Goal: Information Seeking & Learning: Learn about a topic

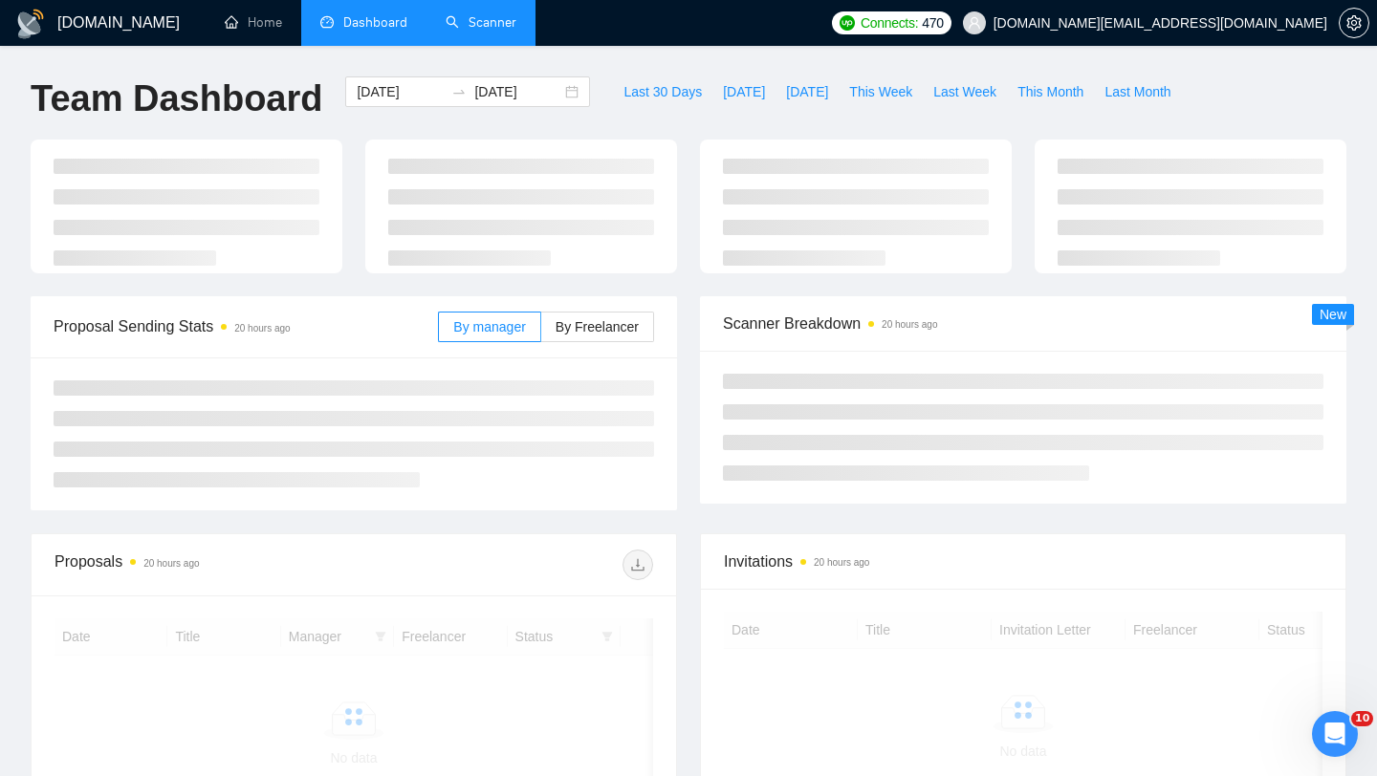
click at [478, 16] on link "Scanner" at bounding box center [481, 22] width 71 height 16
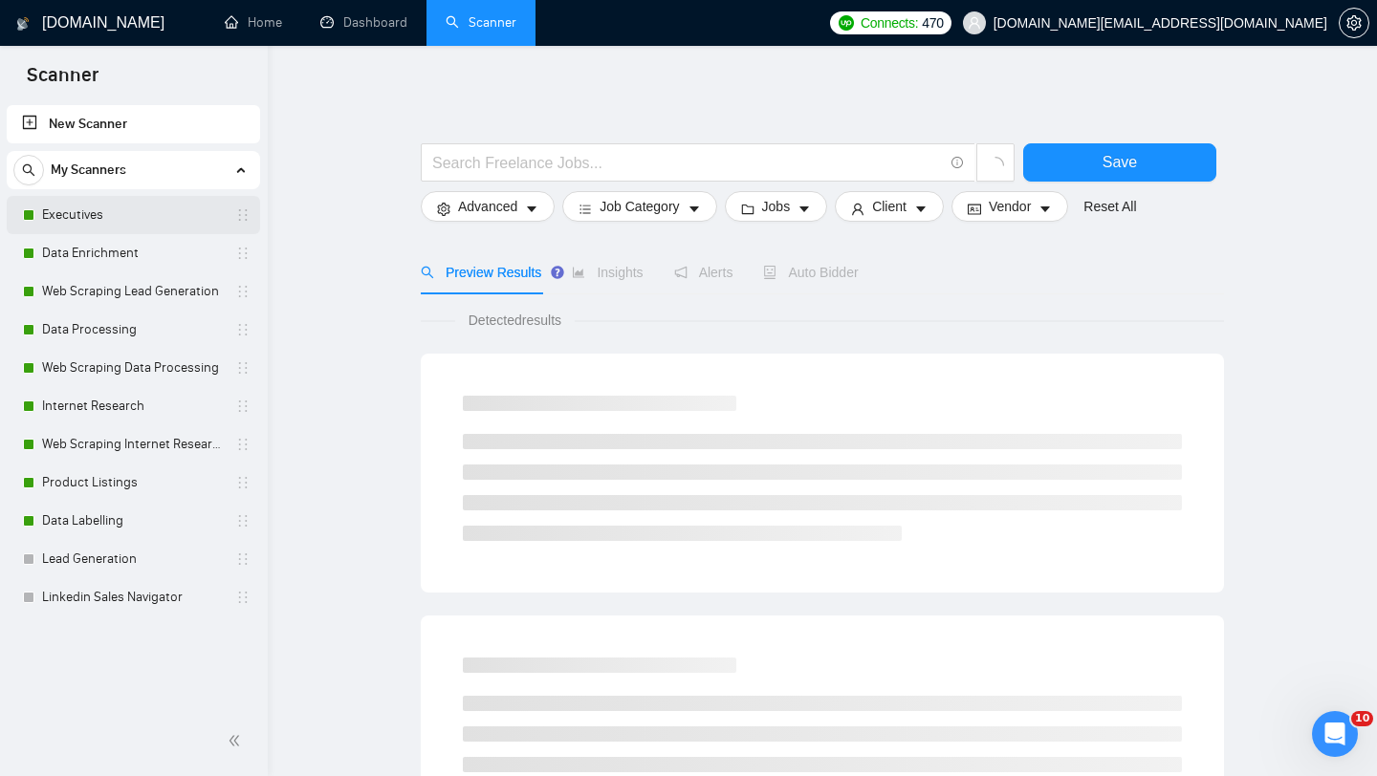
click at [98, 213] on link "Executives" at bounding box center [133, 215] width 182 height 38
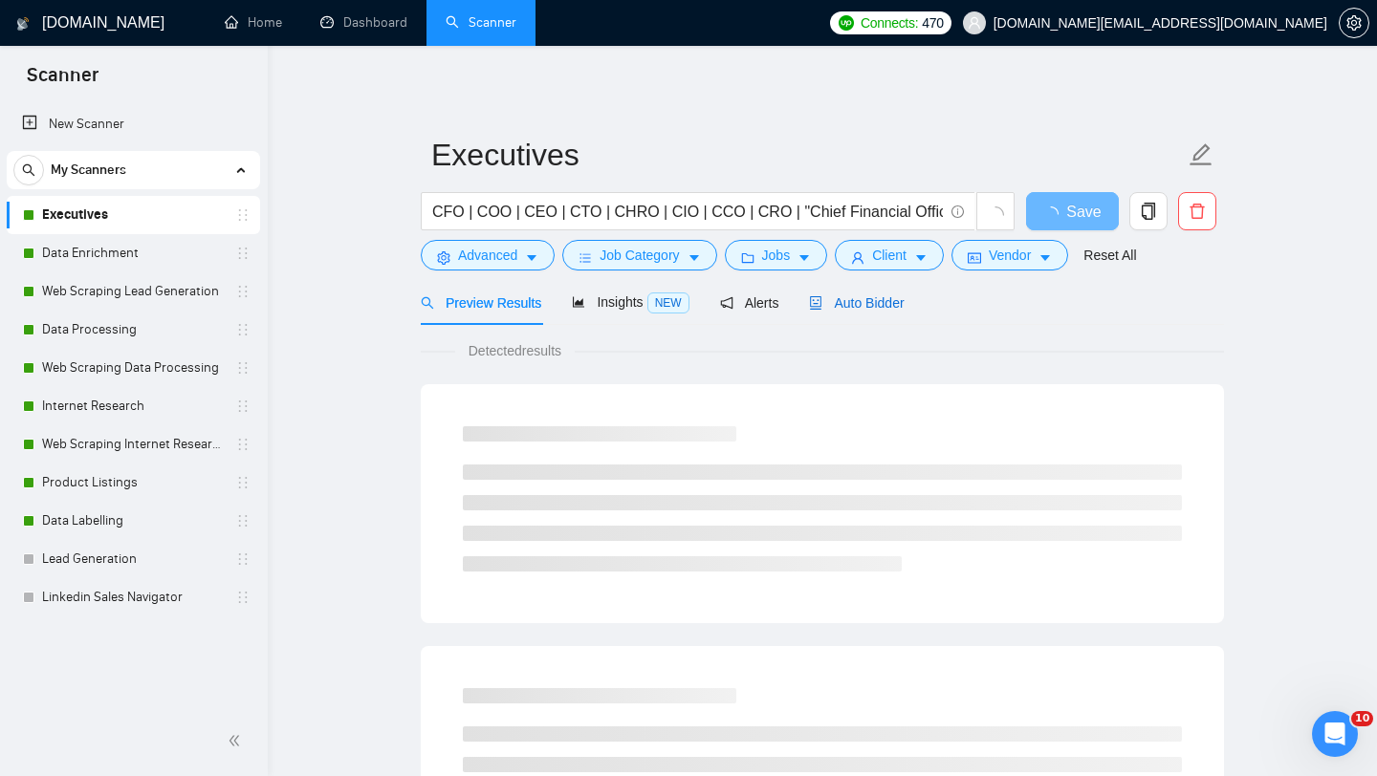
click at [877, 308] on span "Auto Bidder" at bounding box center [856, 302] width 95 height 15
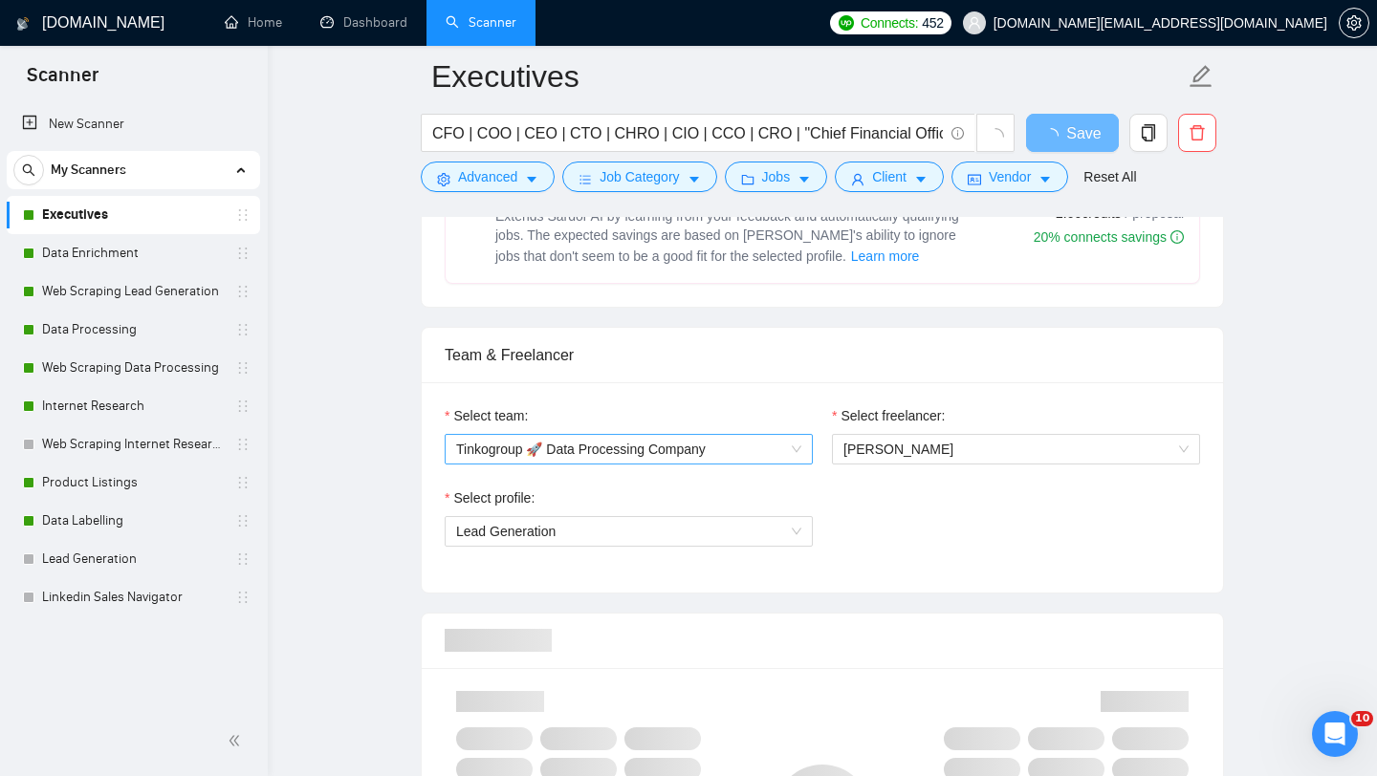
scroll to position [864, 0]
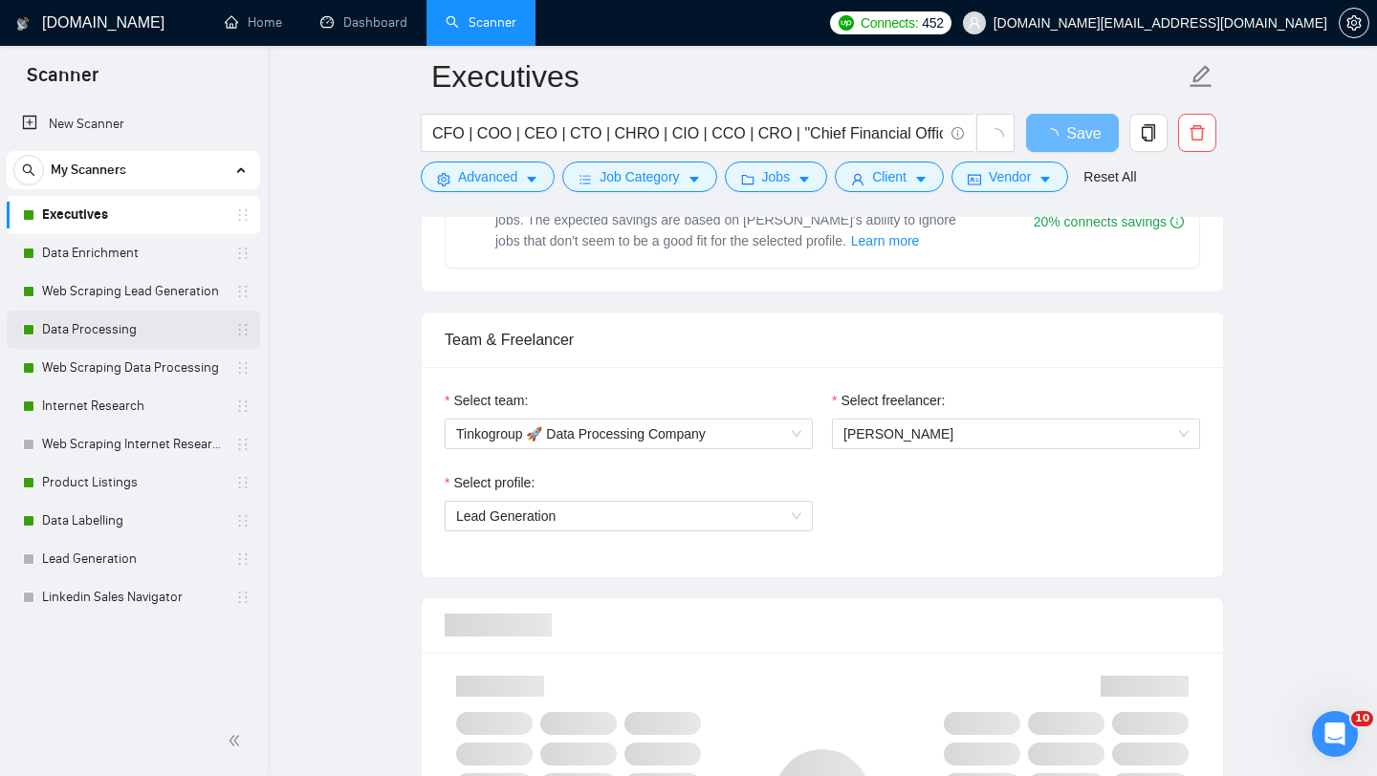
click at [96, 311] on link "Data Processing" at bounding box center [133, 330] width 182 height 38
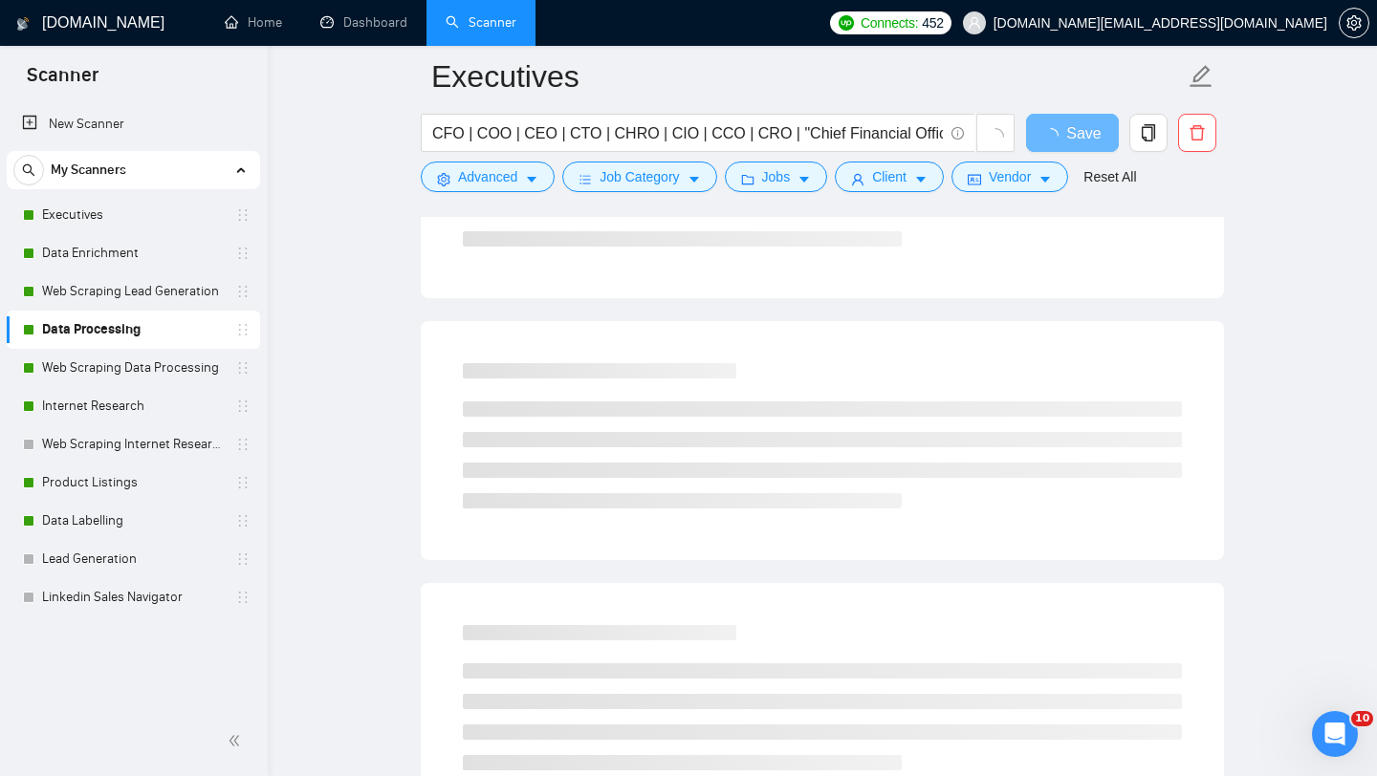
click at [96, 311] on link "Data Processing" at bounding box center [133, 330] width 182 height 38
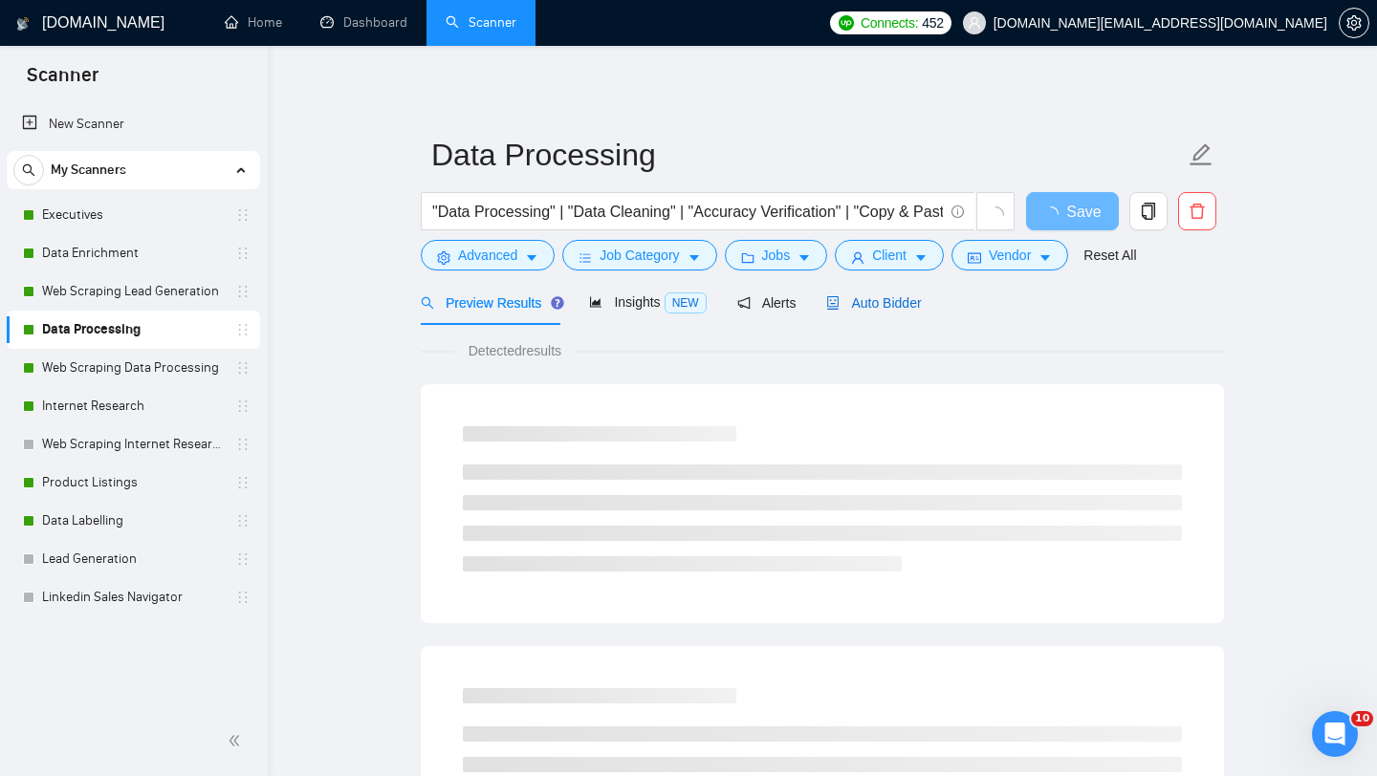
click at [907, 306] on span "Auto Bidder" at bounding box center [873, 302] width 95 height 15
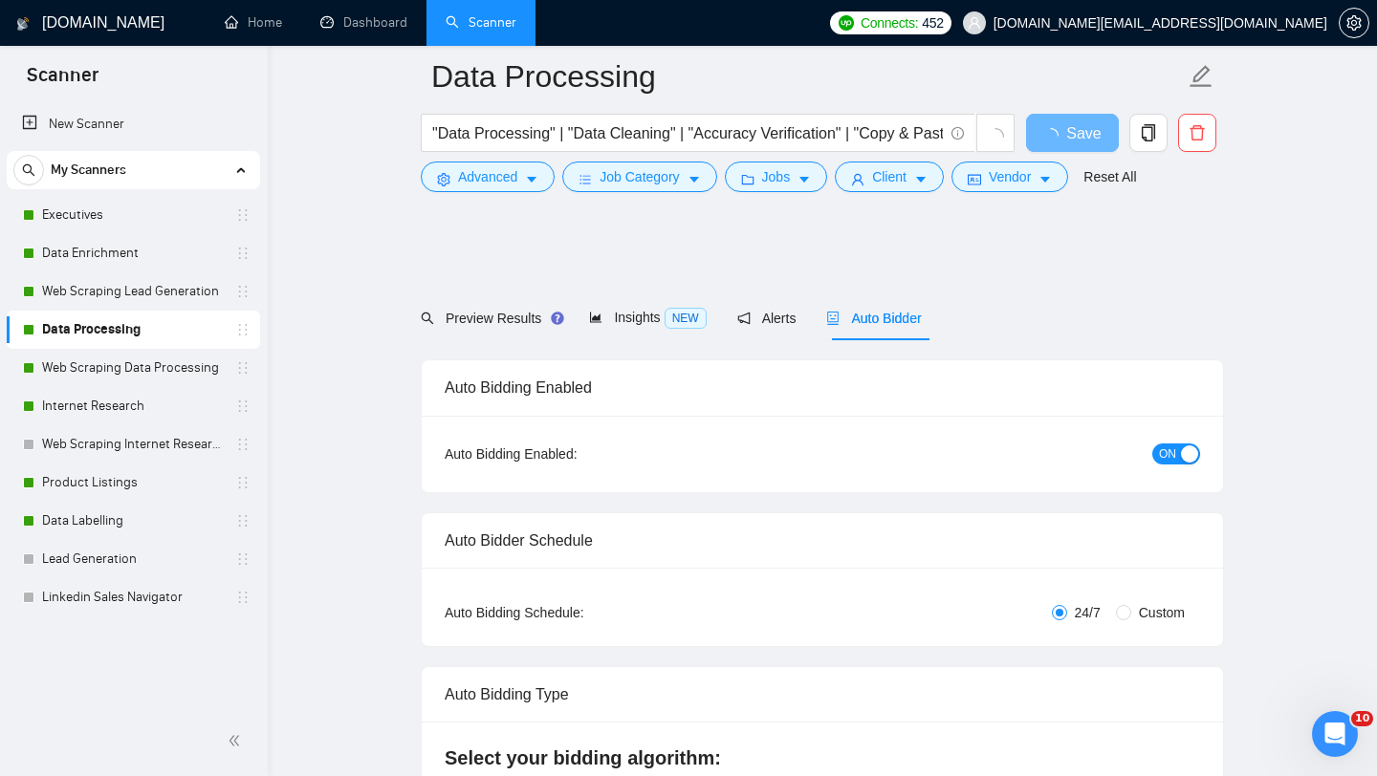
scroll to position [716, 0]
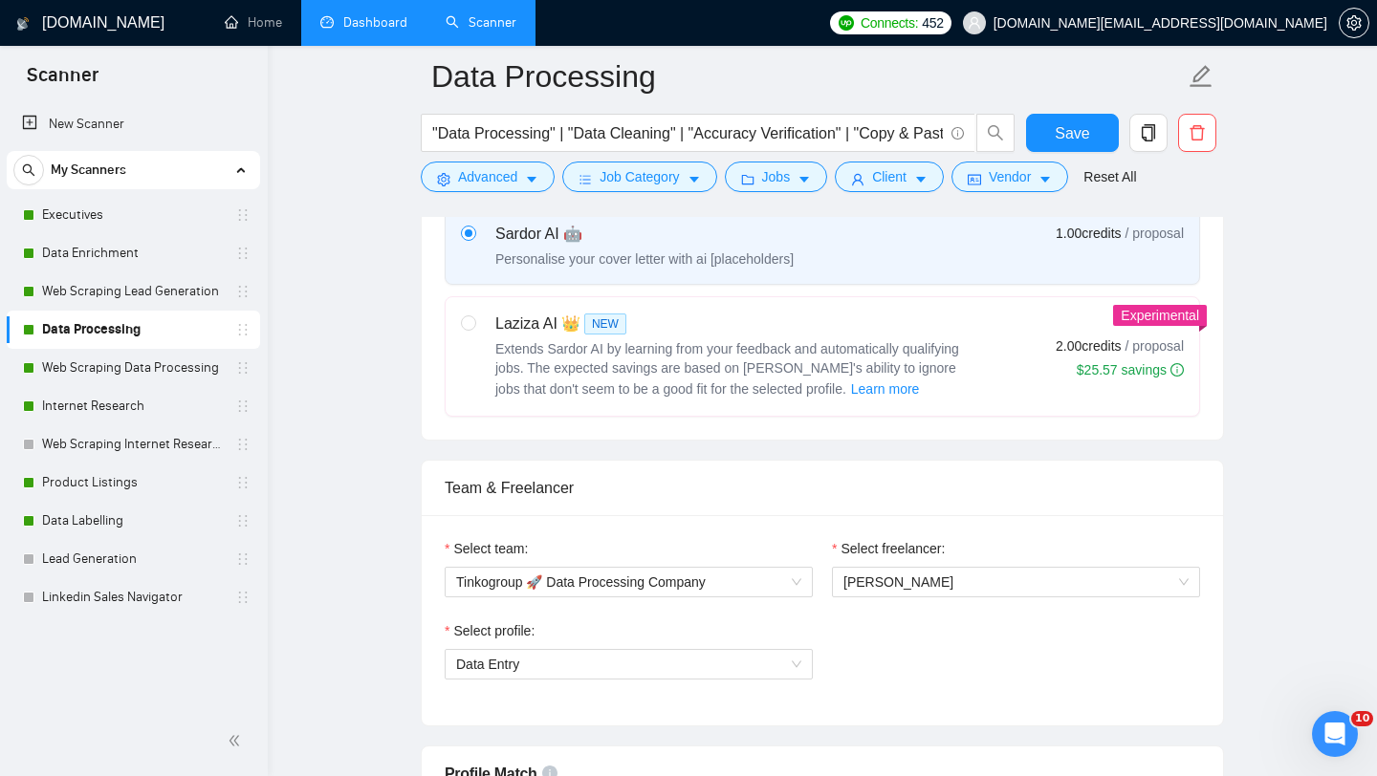
click at [407, 31] on link "Dashboard" at bounding box center [363, 22] width 87 height 16
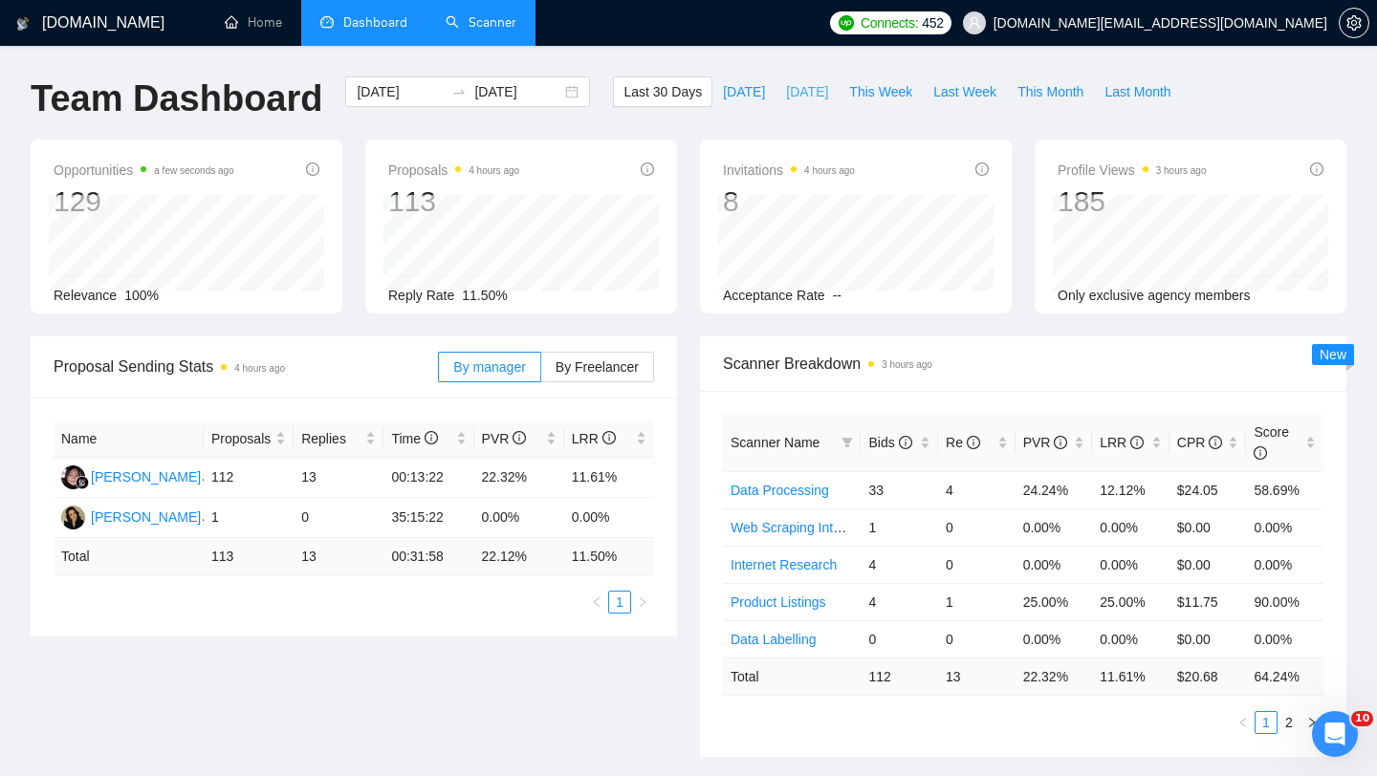
click at [792, 88] on span "[DATE]" at bounding box center [807, 91] width 42 height 21
type input "[DATE]"
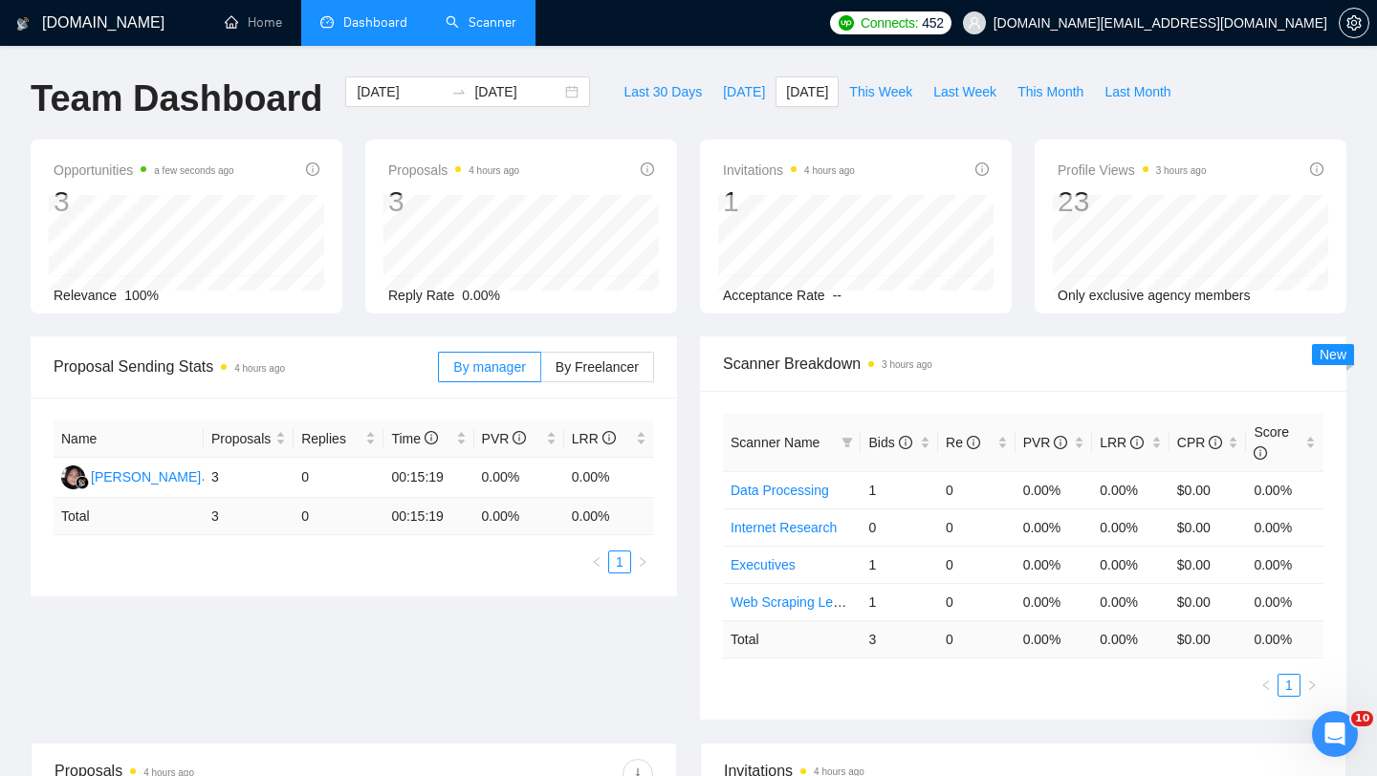
scroll to position [496, 0]
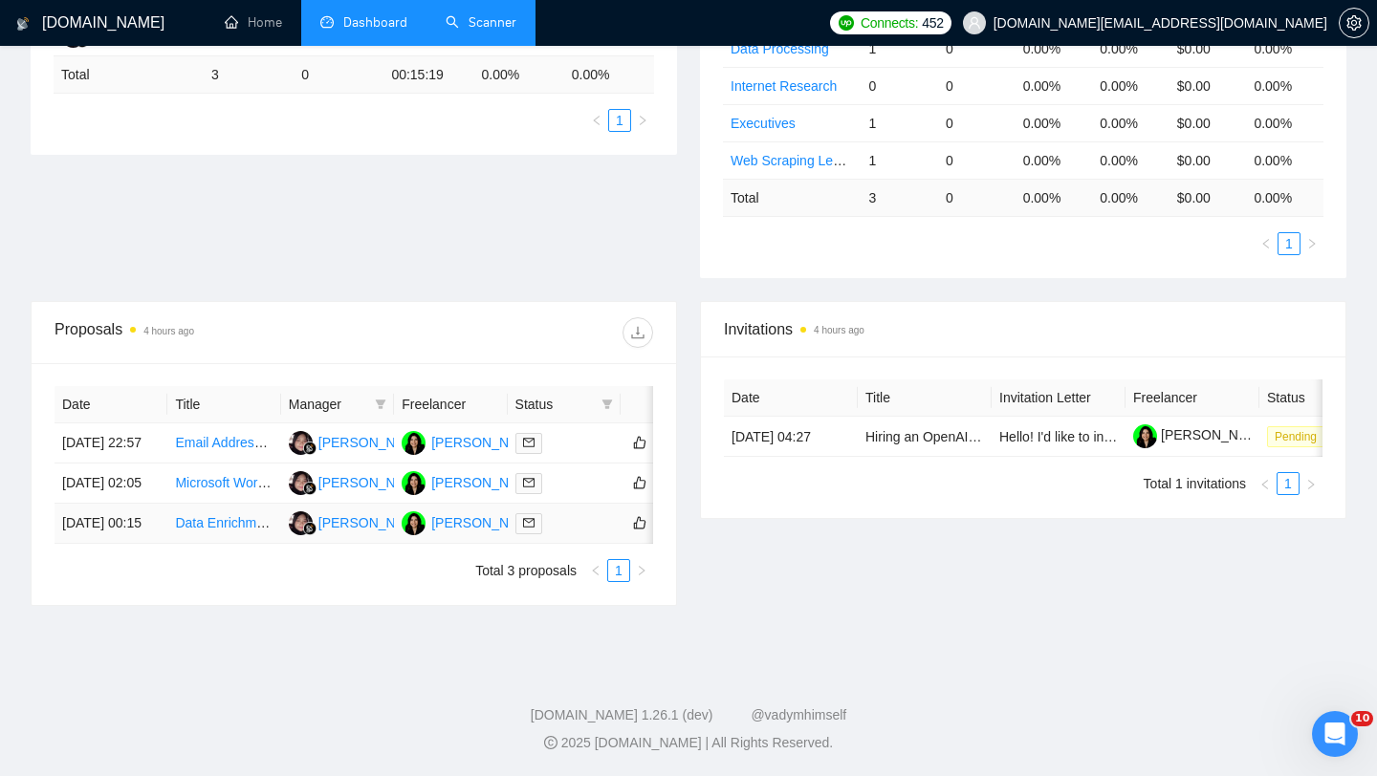
click at [228, 527] on td "Data Enrichment – Add Owner Phone Numbers" at bounding box center [223, 524] width 113 height 40
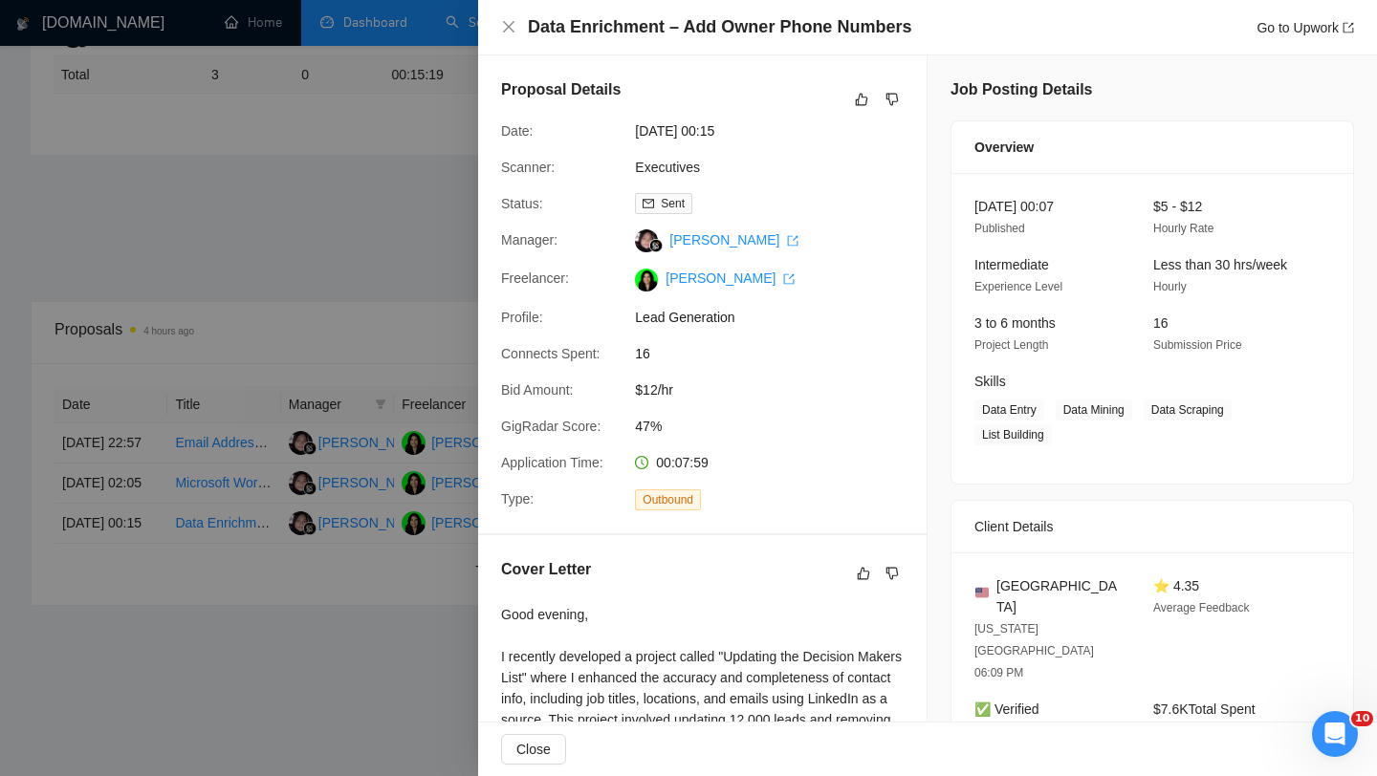
scroll to position [468, 0]
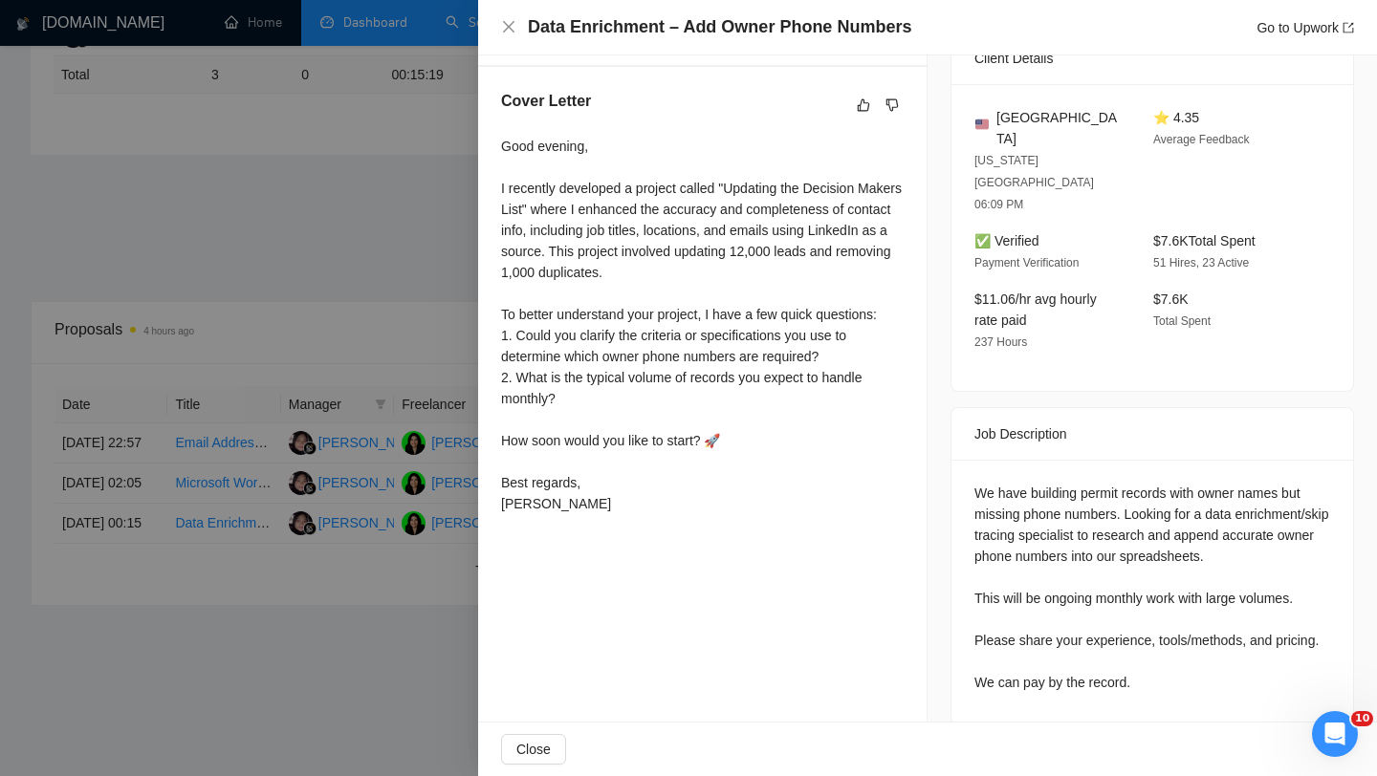
click at [204, 429] on div at bounding box center [688, 388] width 1377 height 776
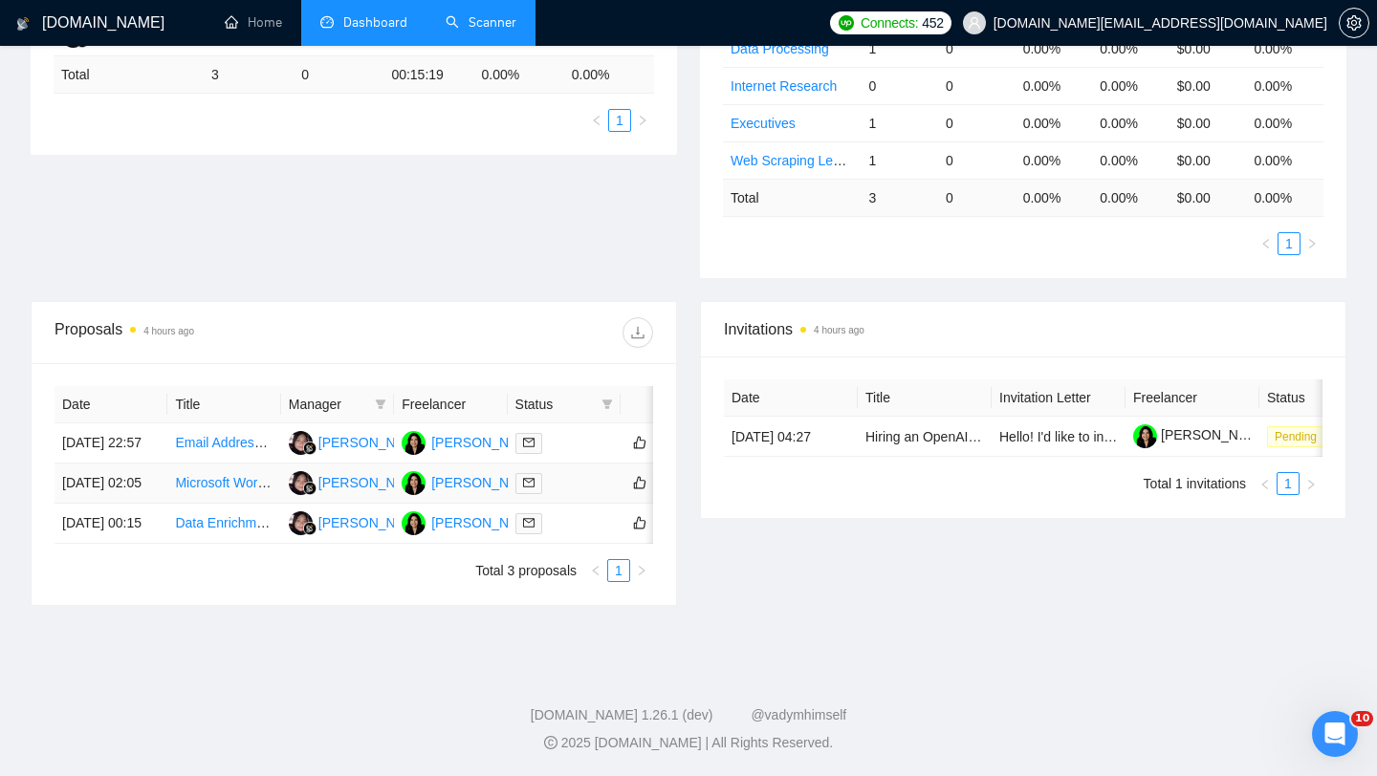
click at [214, 474] on td "Microsoft Word Document Typist Needed" at bounding box center [223, 484] width 113 height 40
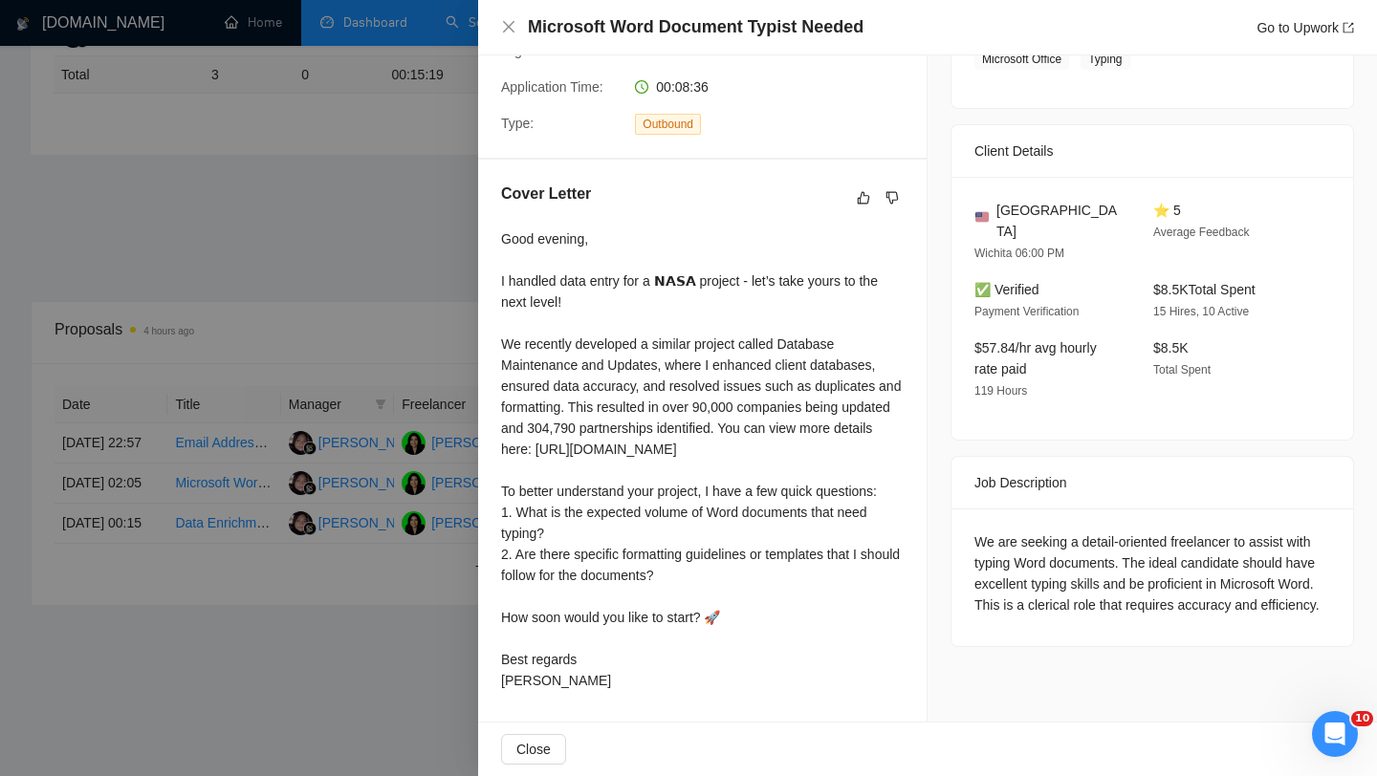
click at [215, 423] on div at bounding box center [688, 388] width 1377 height 776
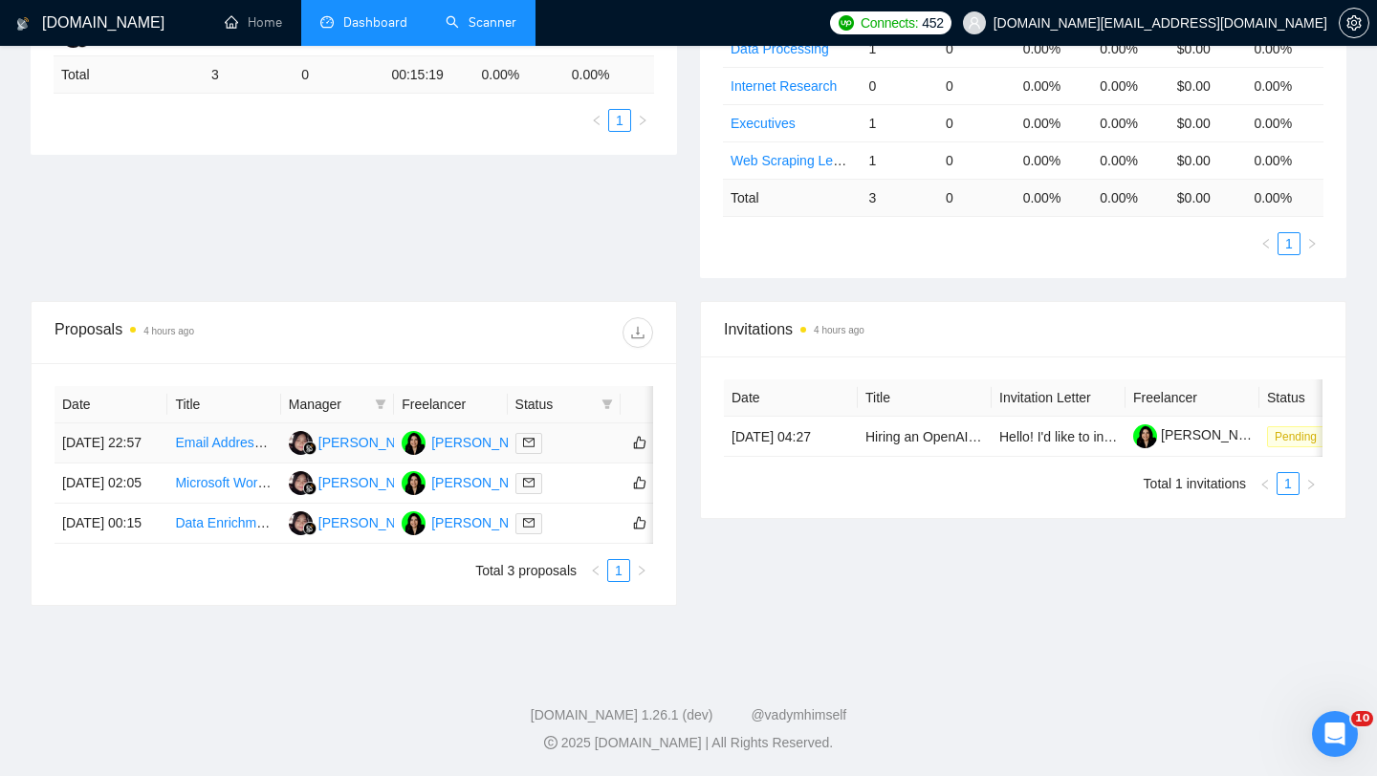
click at [215, 424] on td "Email Address Data Enrichment" at bounding box center [223, 444] width 113 height 40
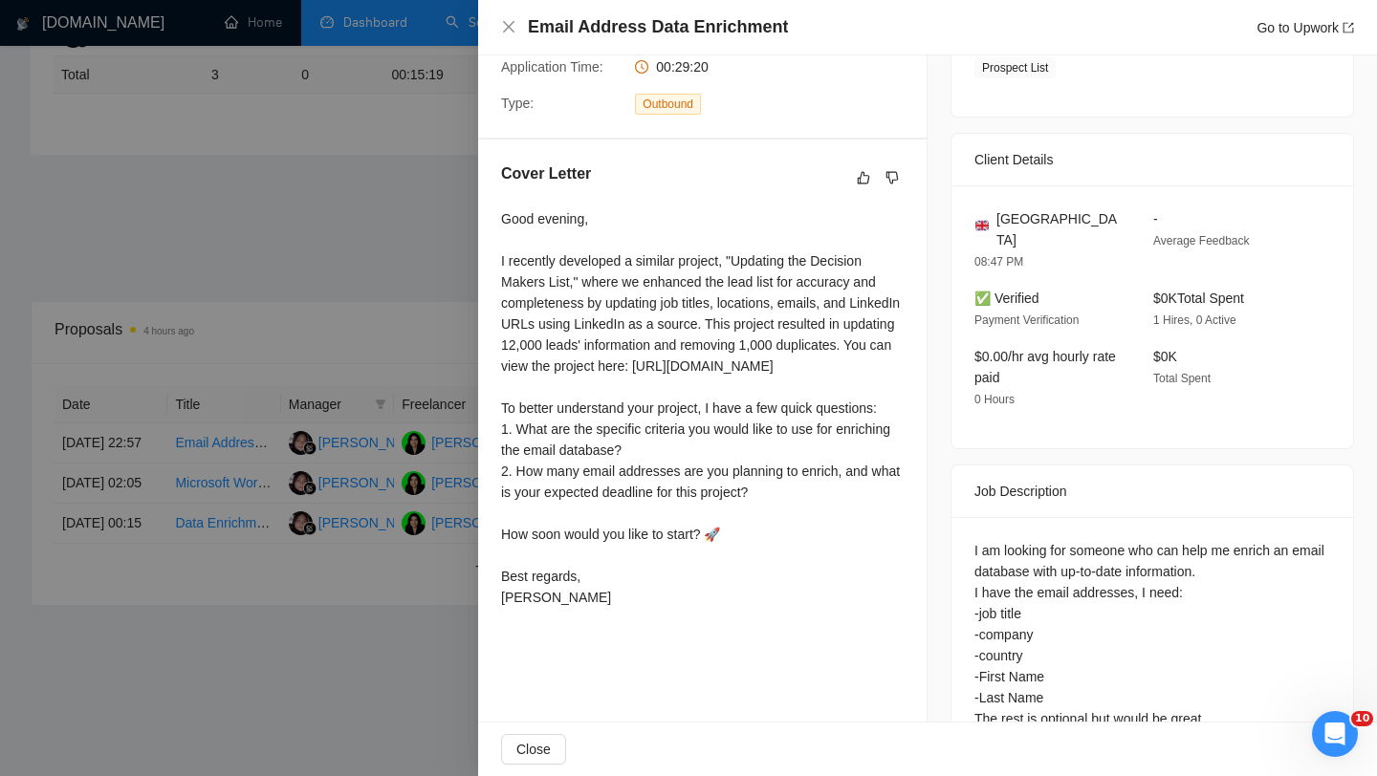
scroll to position [602, 0]
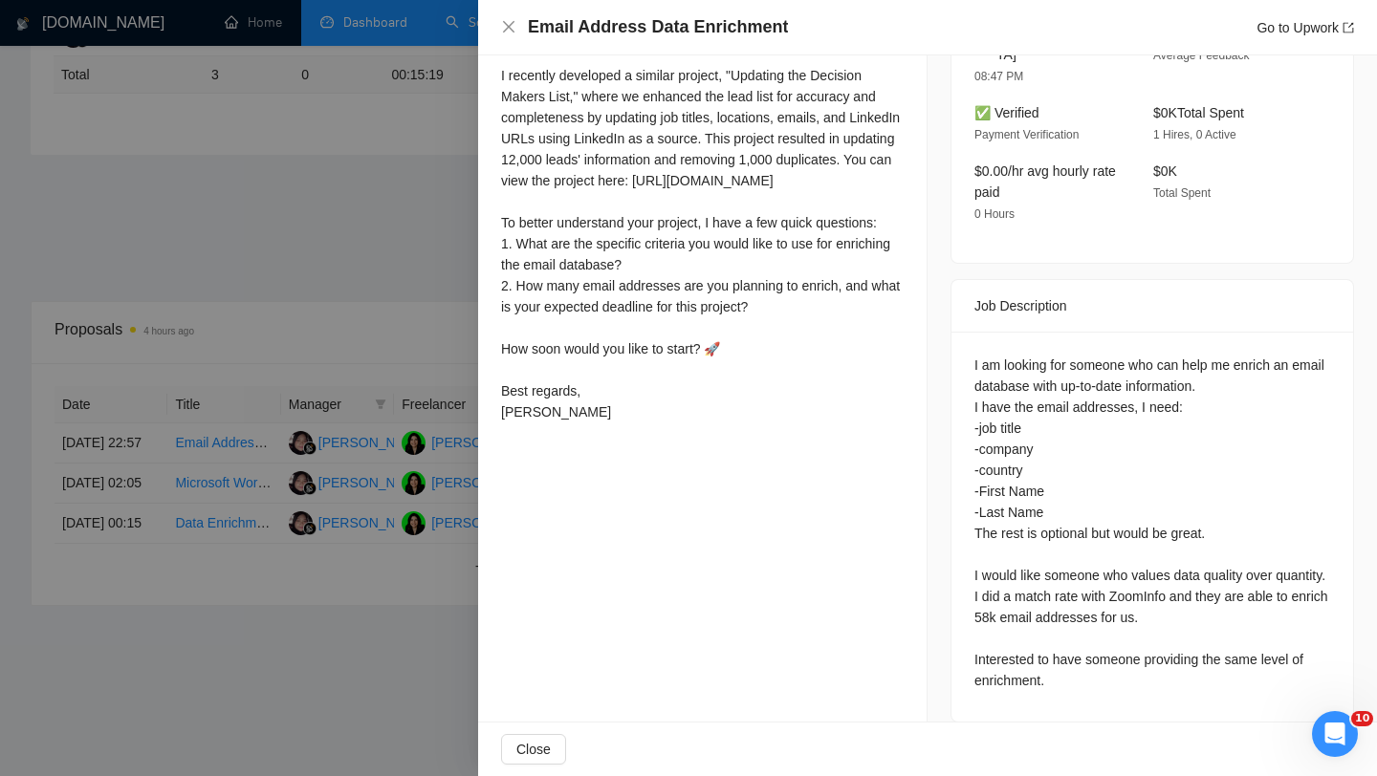
click at [94, 475] on div at bounding box center [688, 388] width 1377 height 776
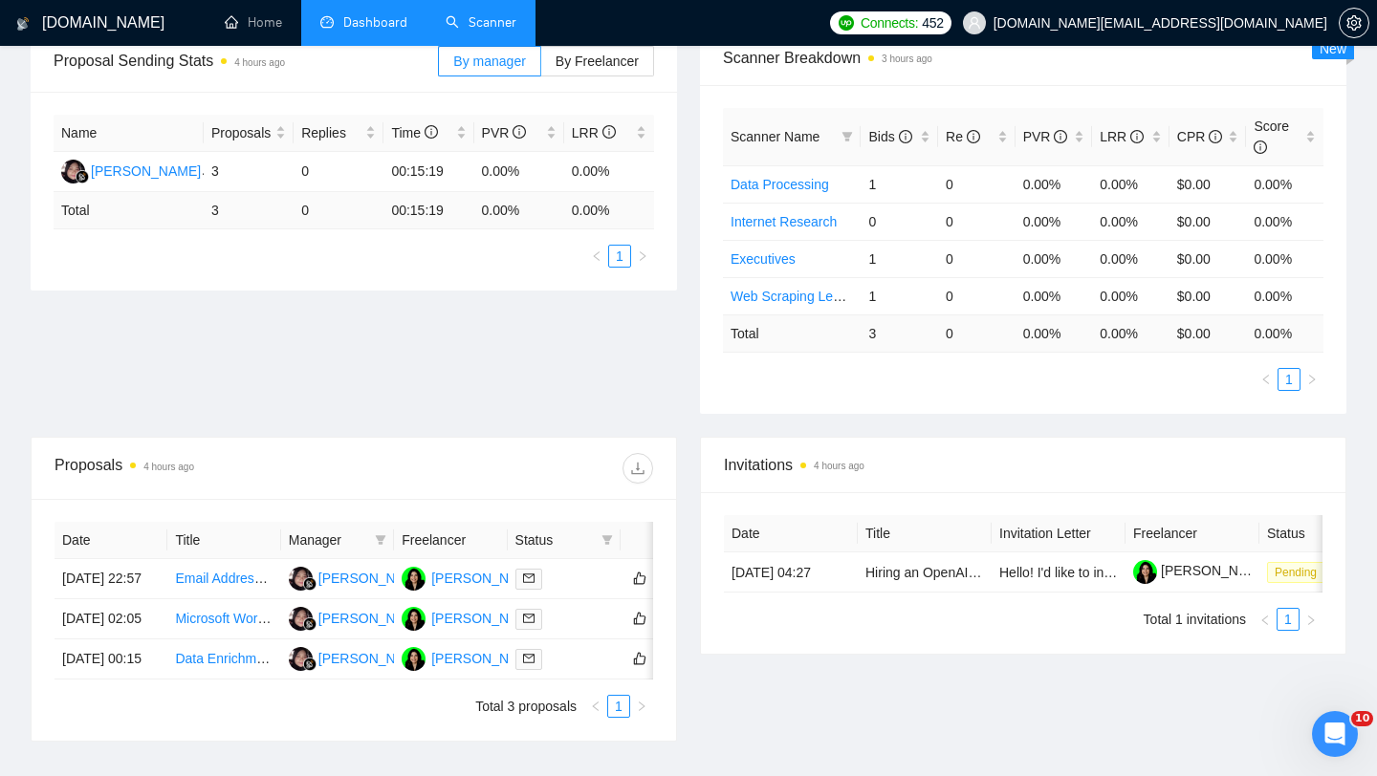
scroll to position [0, 0]
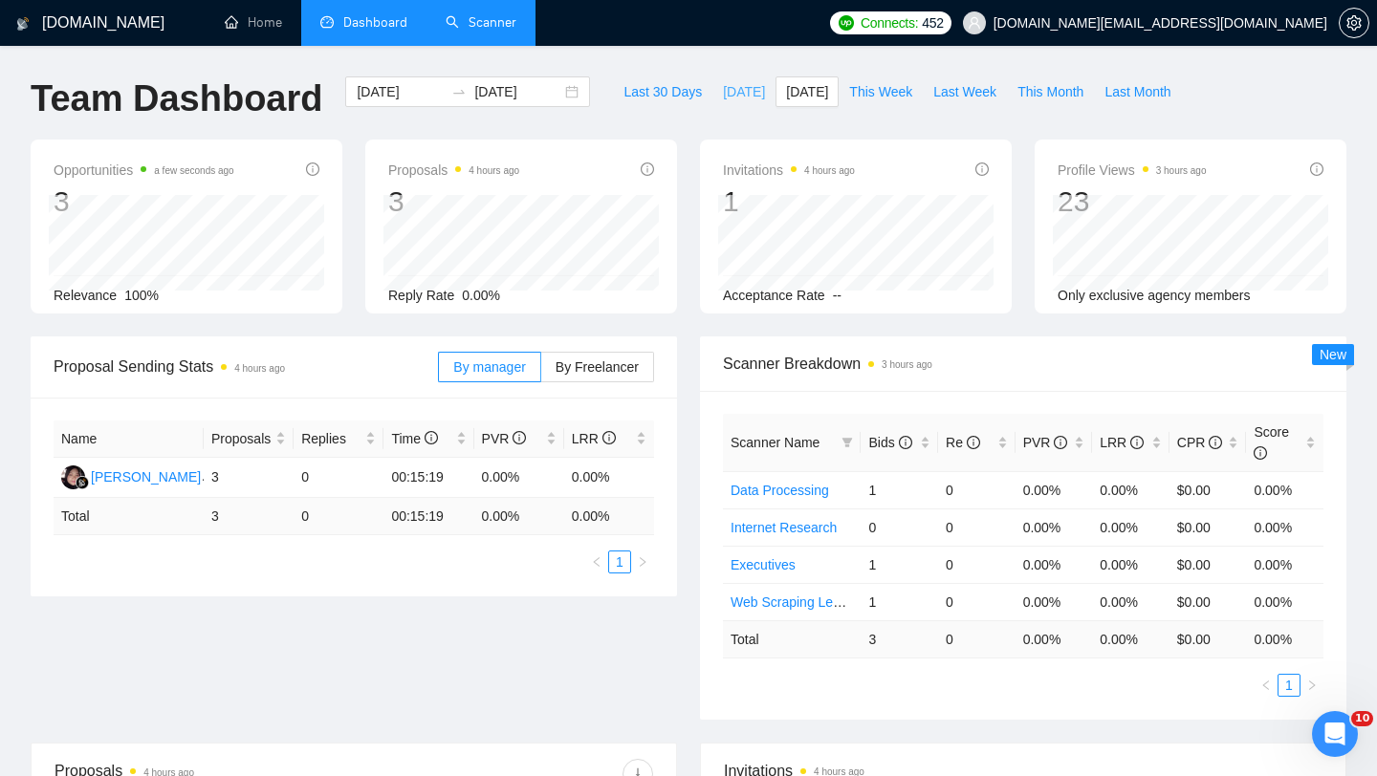
click at [723, 94] on span "[DATE]" at bounding box center [744, 91] width 42 height 21
type input "[DATE]"
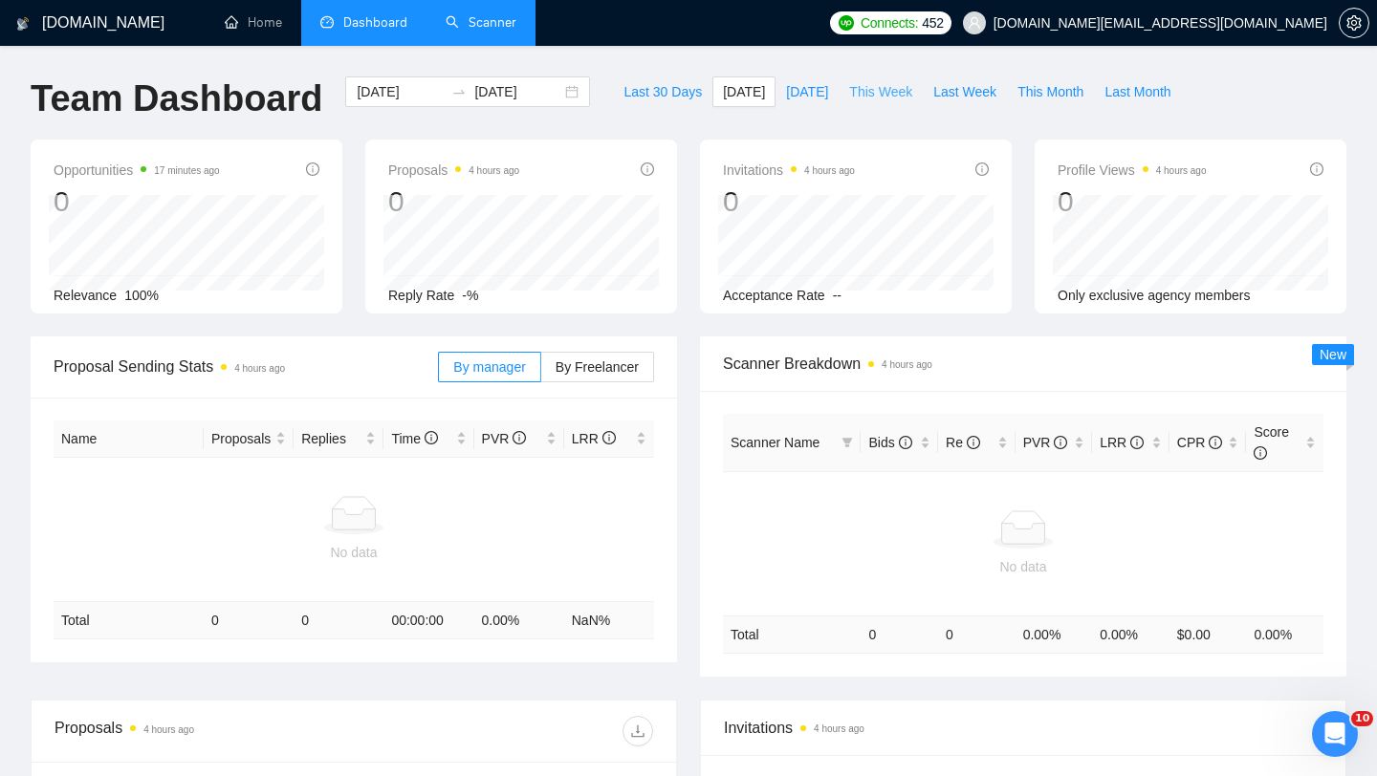
click at [881, 95] on span "This Week" at bounding box center [880, 91] width 63 height 21
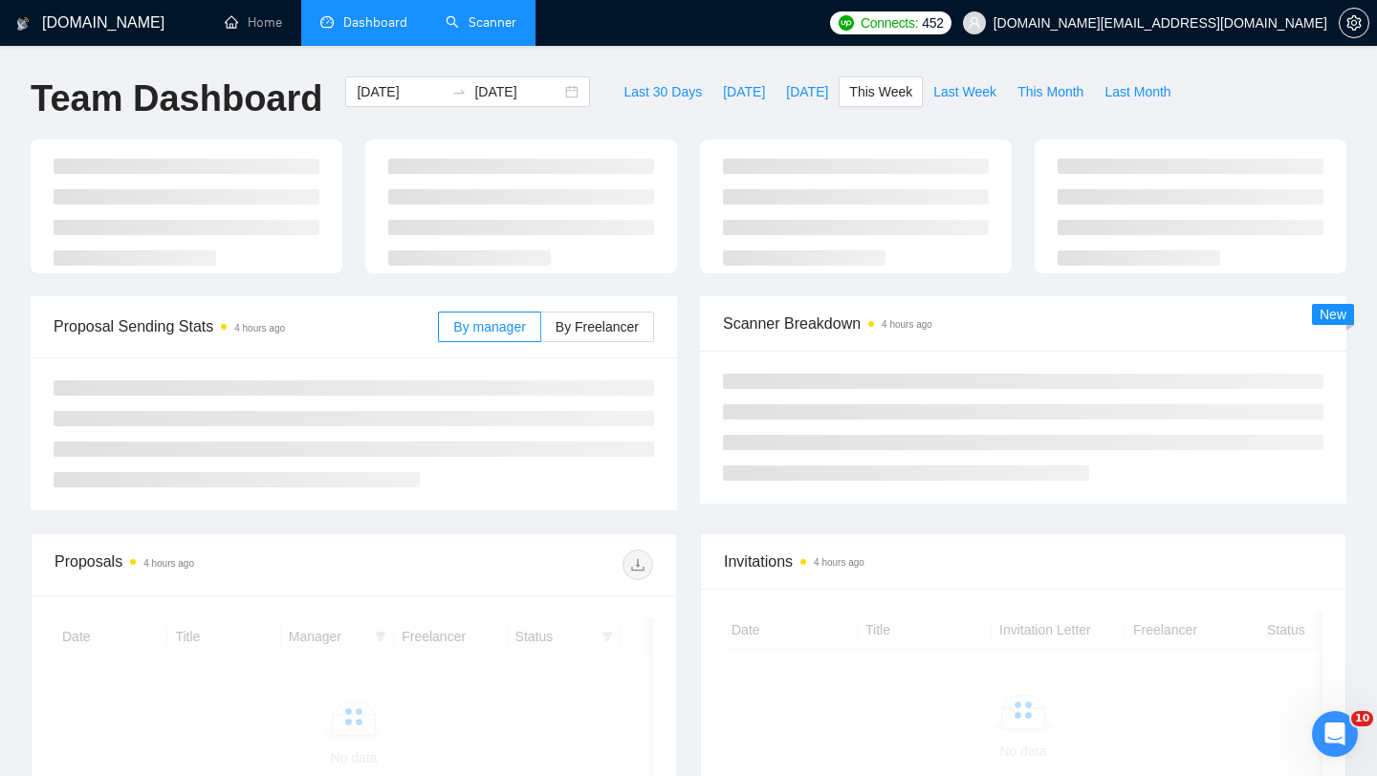
type input "[DATE]"
